Goal: Task Accomplishment & Management: Manage account settings

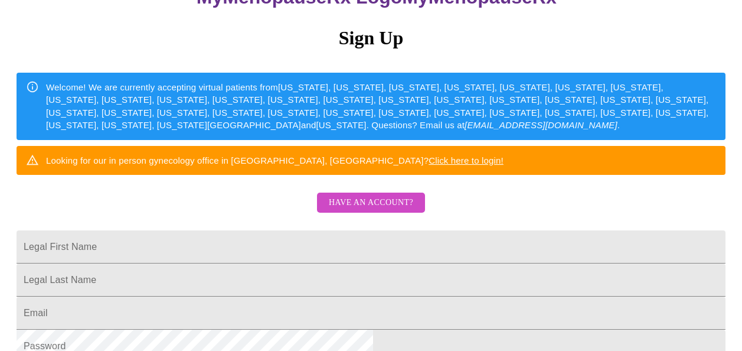
scroll to position [110, 0]
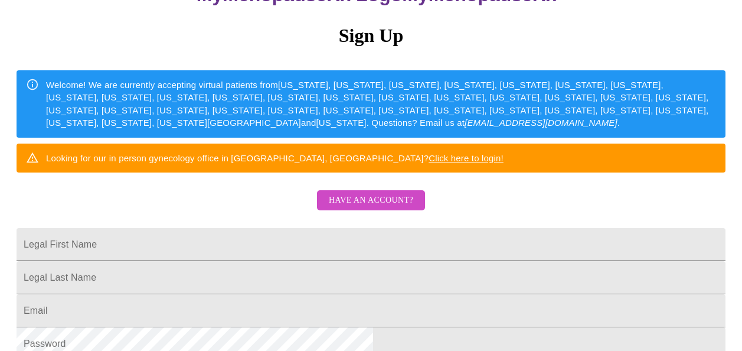
click at [376, 261] on input "Legal First Name" at bounding box center [371, 244] width 709 height 33
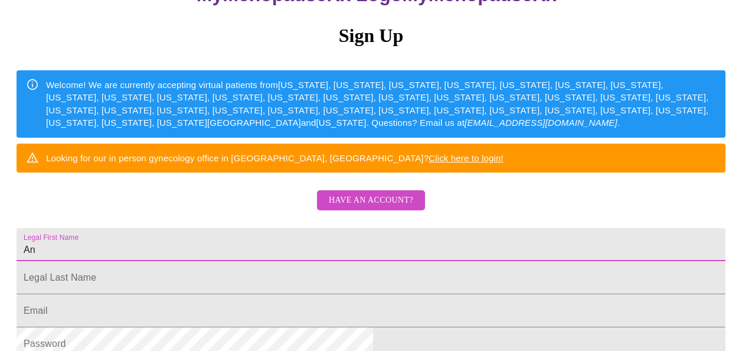
type input "An"
click at [371, 208] on span "Have an account?" at bounding box center [371, 200] width 84 height 15
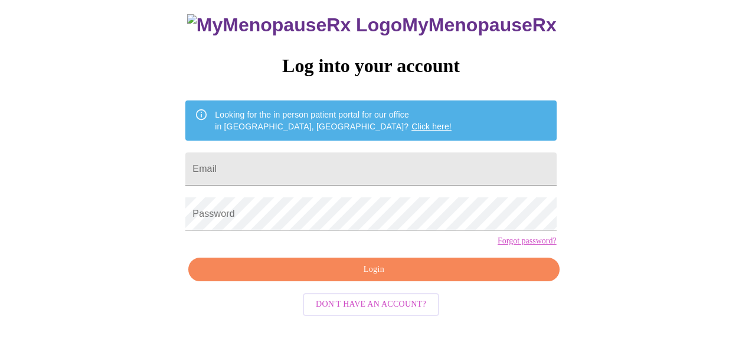
scroll to position [69, 0]
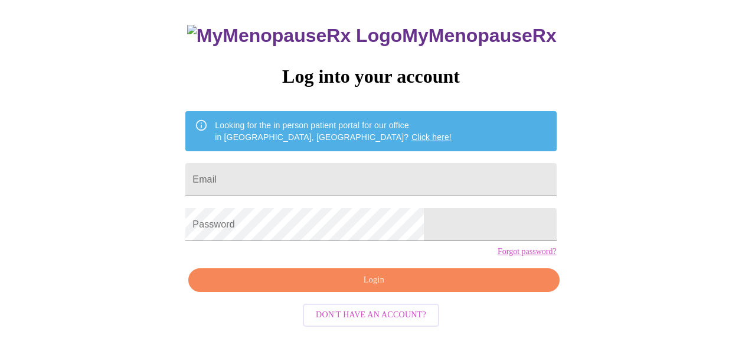
click at [498, 256] on link "Forgot password?" at bounding box center [527, 251] width 59 height 9
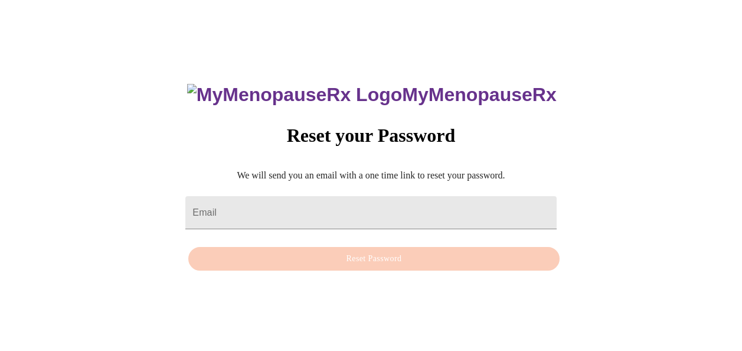
scroll to position [12, 0]
click at [332, 201] on input "Email" at bounding box center [370, 212] width 371 height 33
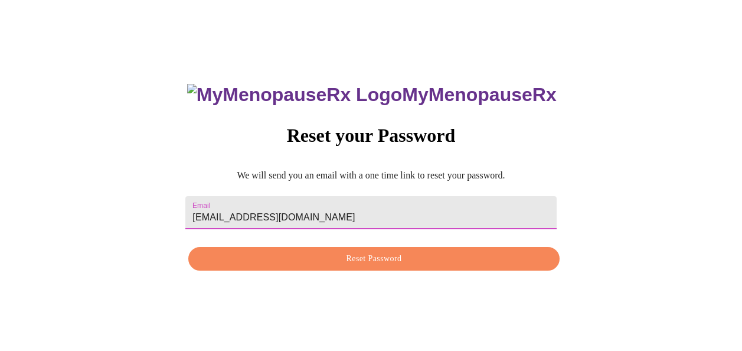
type input "[EMAIL_ADDRESS][DOMAIN_NAME]"
click at [361, 253] on span "Reset Password" at bounding box center [374, 259] width 344 height 15
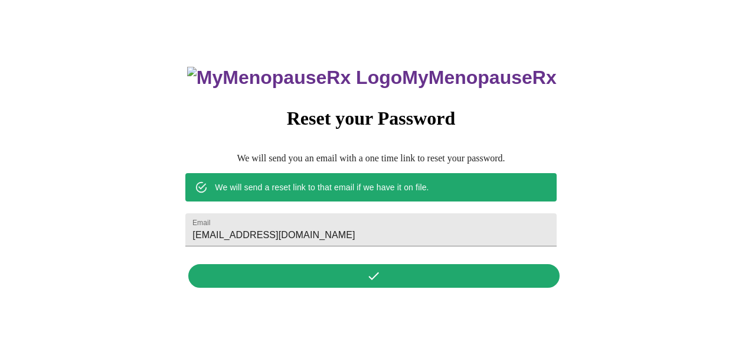
scroll to position [0, 0]
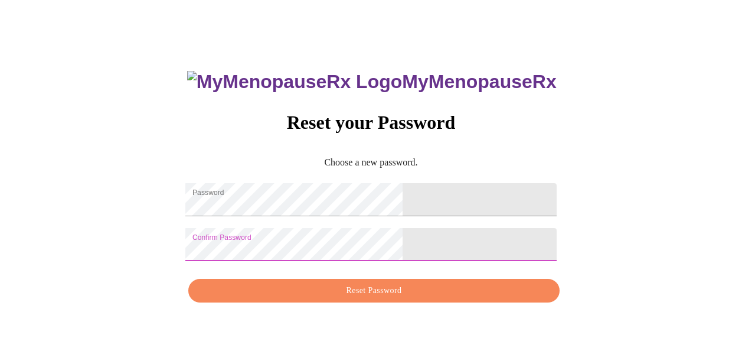
click at [253, 268] on div "MyMenopauseRx Reset your Password Choose a new password. Password Confirm Passw…" at bounding box center [371, 180] width 394 height 257
click at [338, 293] on span "Reset Password" at bounding box center [374, 290] width 344 height 15
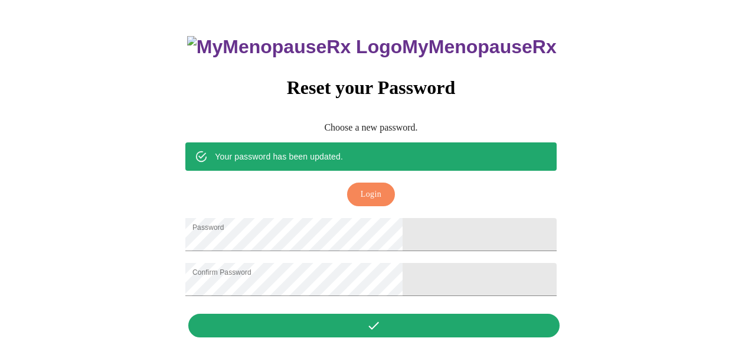
click at [377, 187] on span "Login" at bounding box center [371, 194] width 21 height 15
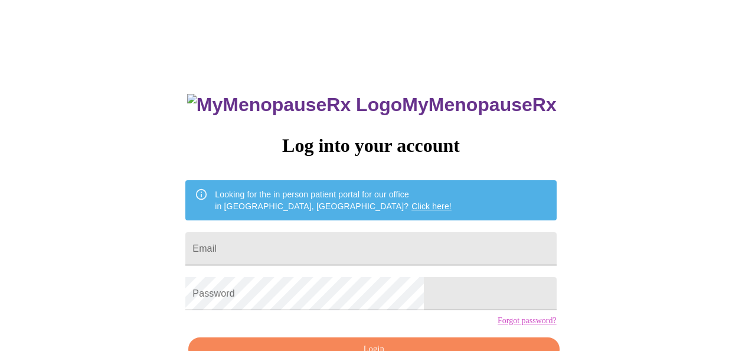
click at [334, 237] on input "Email" at bounding box center [370, 248] width 371 height 33
type input "[EMAIL_ADDRESS][DOMAIN_NAME]"
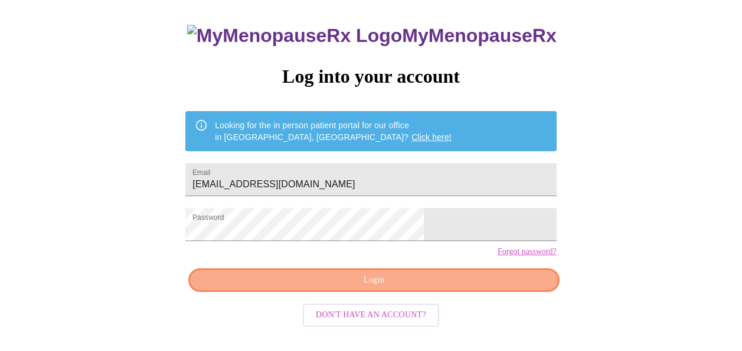
click at [453, 291] on button "Login" at bounding box center [373, 280] width 371 height 24
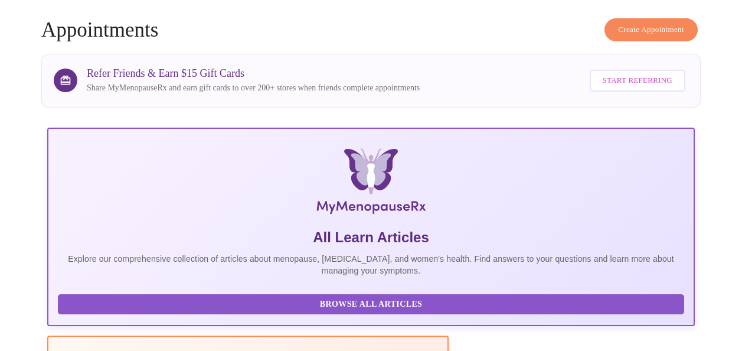
scroll to position [69, 0]
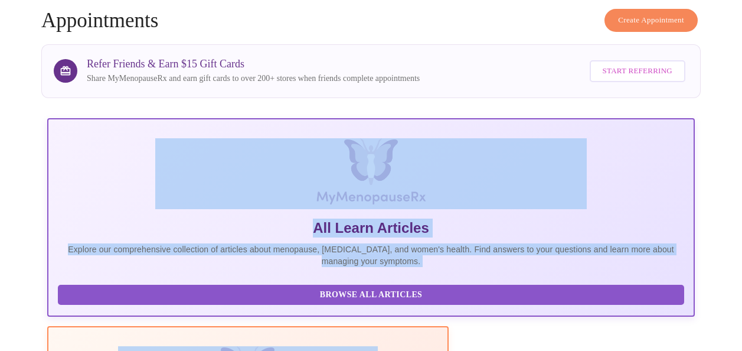
drag, startPoint x: 741, startPoint y: 121, endPoint x: 748, endPoint y: 70, distance: 51.9
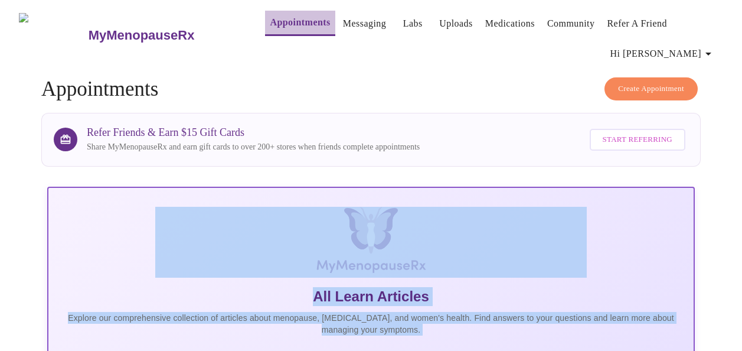
click at [288, 30] on link "Appointments" at bounding box center [300, 22] width 60 height 17
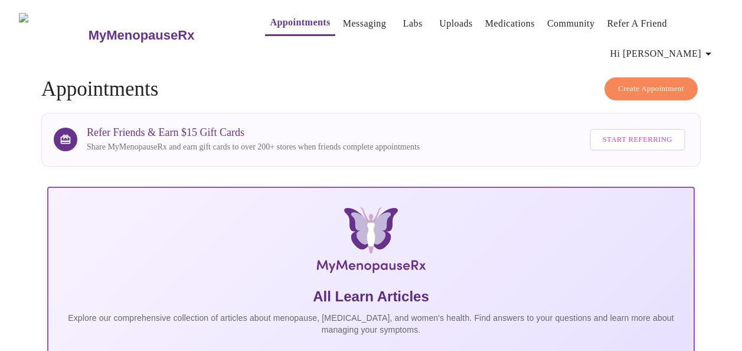
drag, startPoint x: 742, startPoint y: 56, endPoint x: 741, endPoint y: 76, distance: 20.1
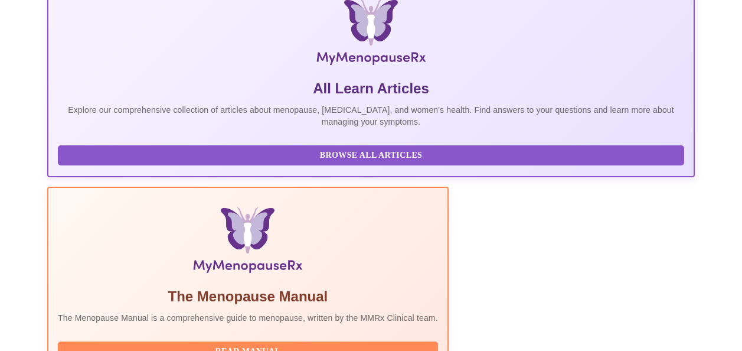
scroll to position [295, 0]
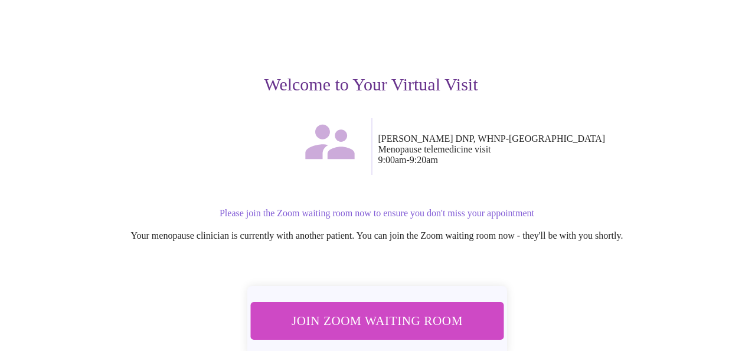
scroll to position [99, 0]
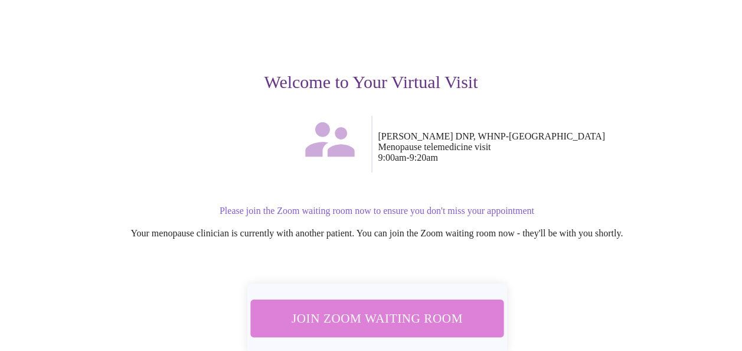
click at [489, 299] on button "Join Zoom Waiting Room" at bounding box center [377, 317] width 254 height 37
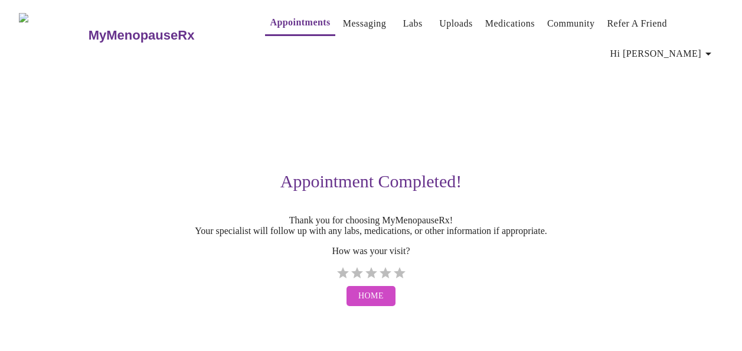
scroll to position [0, 0]
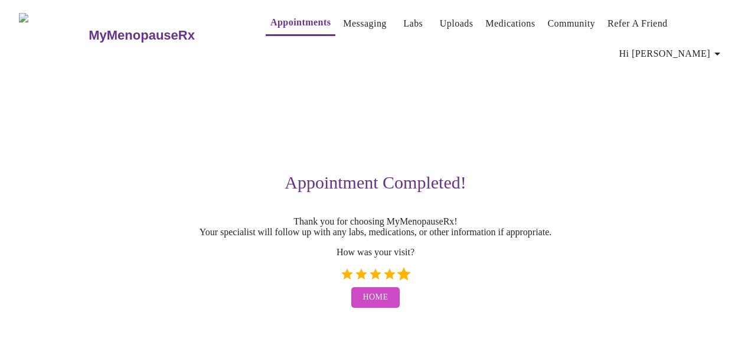
click at [403, 267] on label "5 Stars" at bounding box center [404, 274] width 14 height 14
click at [340, 278] on input "5 Stars" at bounding box center [340, 278] width 1 height 1
radio input "true"
click at [374, 292] on span "Home" at bounding box center [375, 297] width 25 height 15
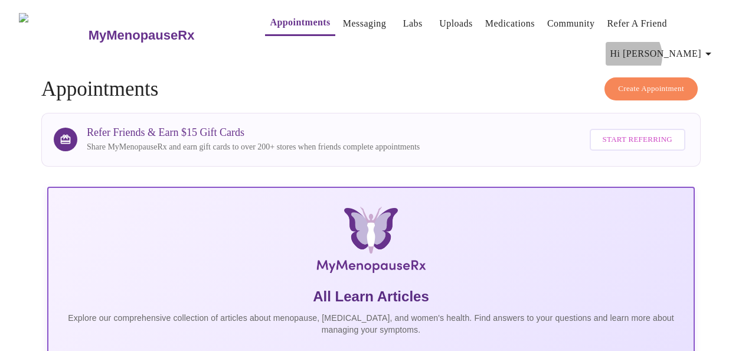
click at [693, 45] on span "Hi [PERSON_NAME]" at bounding box center [663, 53] width 105 height 17
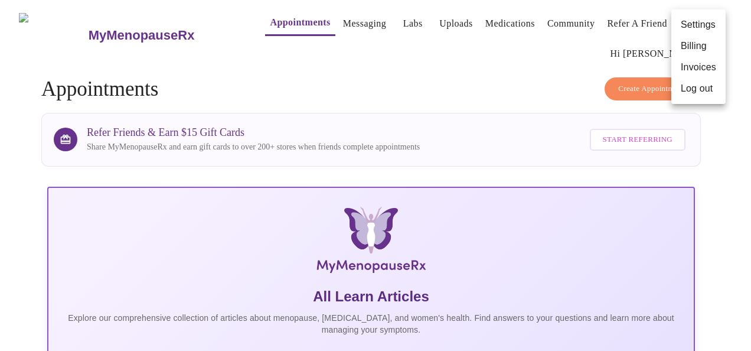
click at [689, 93] on li "Log out" at bounding box center [698, 88] width 54 height 21
